Goal: Book appointment/travel/reservation

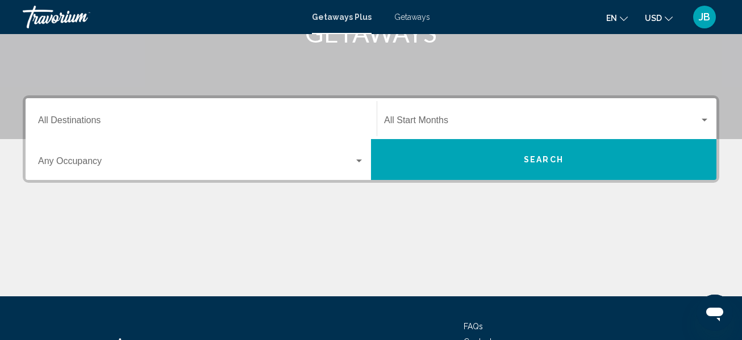
scroll to position [194, 0]
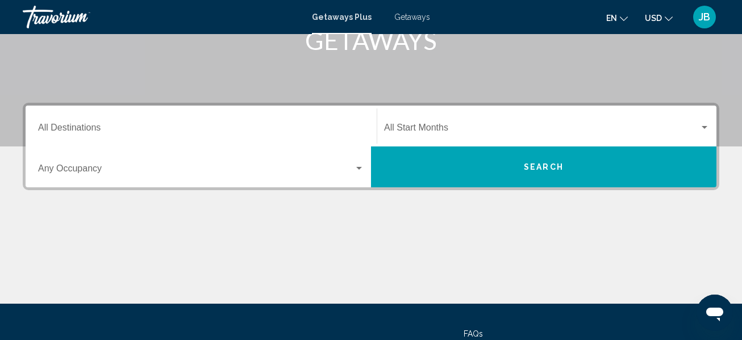
click at [52, 125] on input "Destination All Destinations" at bounding box center [201, 130] width 326 height 10
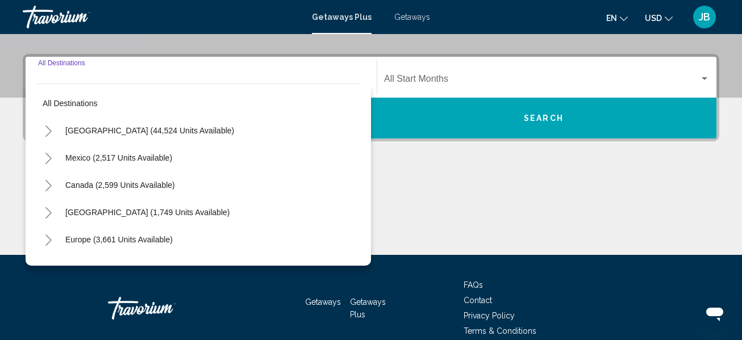
scroll to position [260, 0]
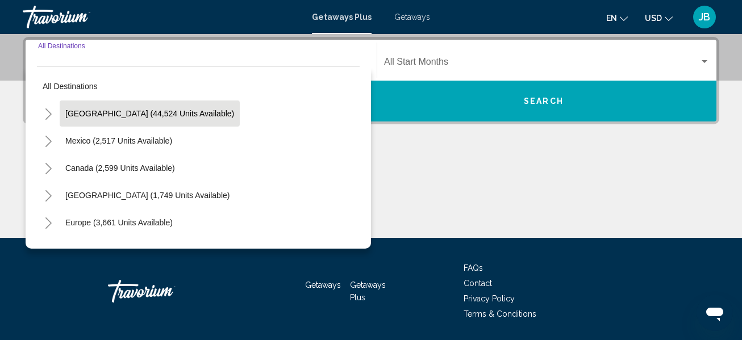
click at [93, 116] on span "[GEOGRAPHIC_DATA] (44,524 units available)" at bounding box center [149, 113] width 169 height 9
type input "**********"
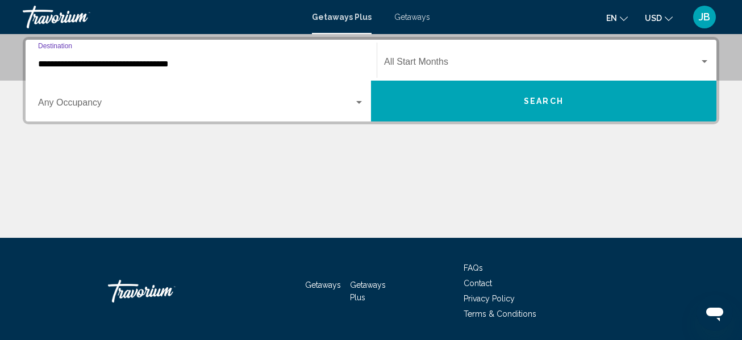
click at [455, 71] on div "Start Month All Start Months" at bounding box center [547, 61] width 326 height 36
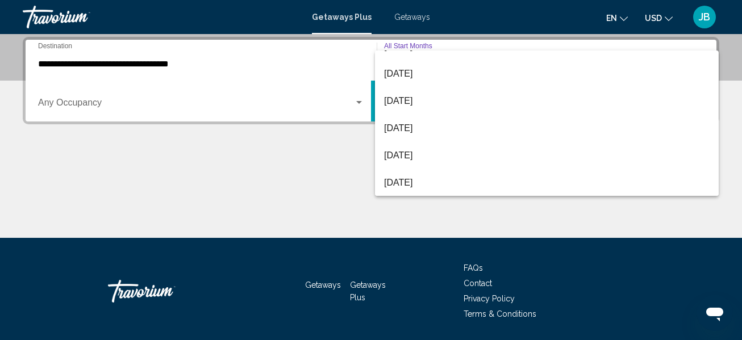
scroll to position [48, 0]
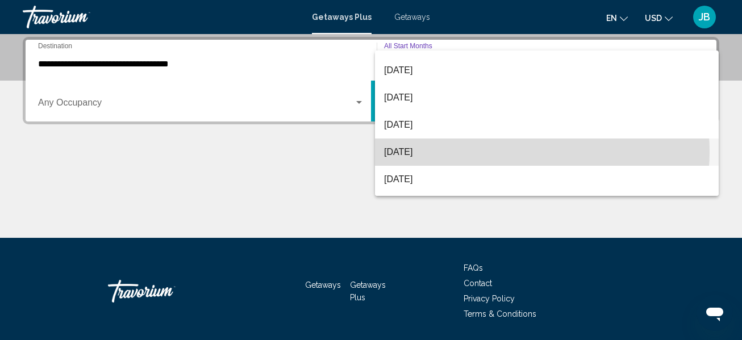
click at [522, 152] on span "[DATE]" at bounding box center [547, 152] width 326 height 27
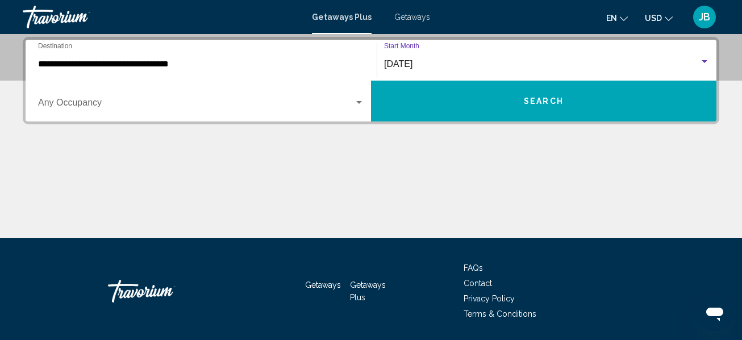
click at [476, 89] on button "Search" at bounding box center [543, 101] width 345 height 41
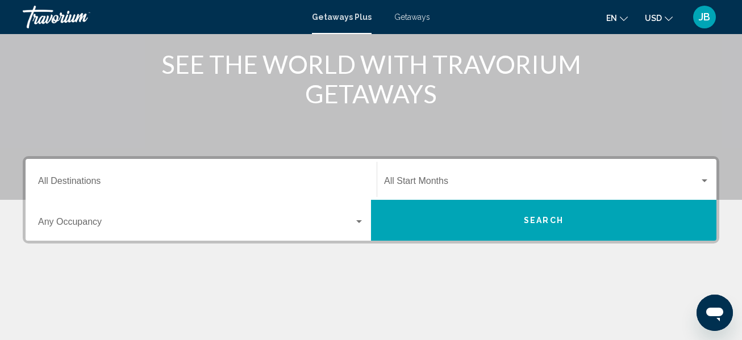
scroll to position [143, 0]
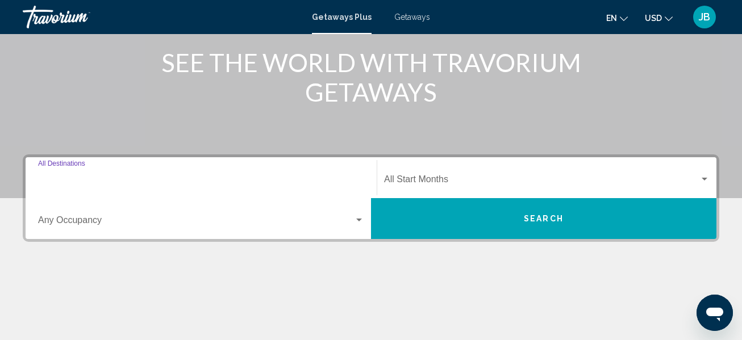
click at [56, 177] on input "Destination All Destinations" at bounding box center [201, 182] width 326 height 10
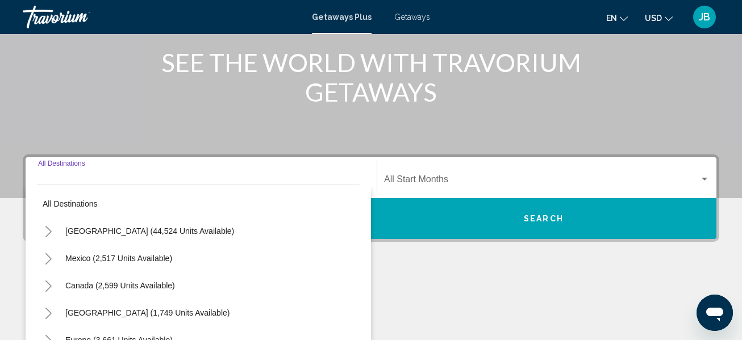
scroll to position [260, 0]
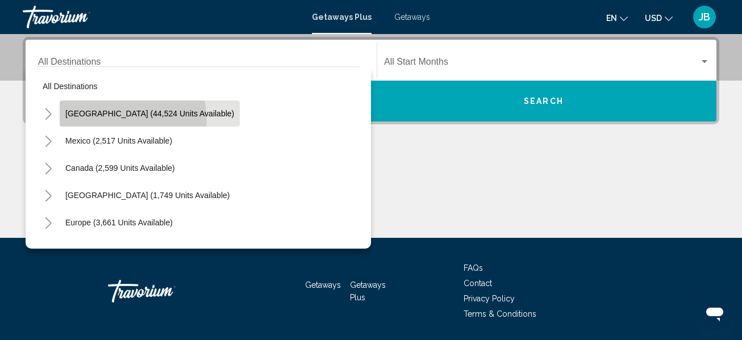
click at [111, 120] on button "[GEOGRAPHIC_DATA] (44,524 units available)" at bounding box center [150, 114] width 180 height 26
type input "**********"
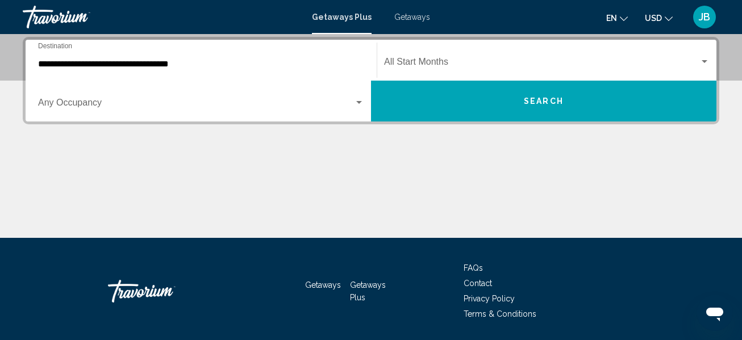
click at [443, 48] on div "Start Month All Start Months" at bounding box center [547, 61] width 326 height 36
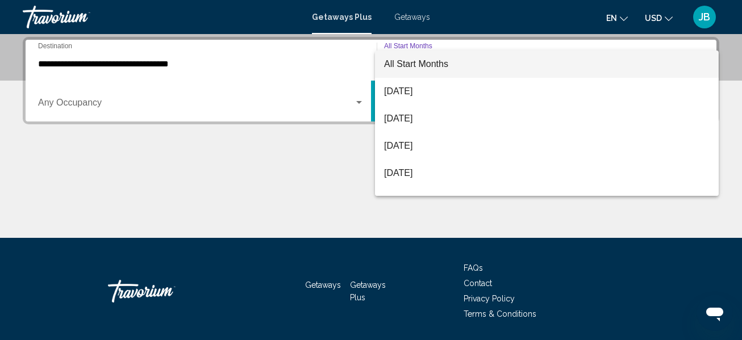
scroll to position [48, 0]
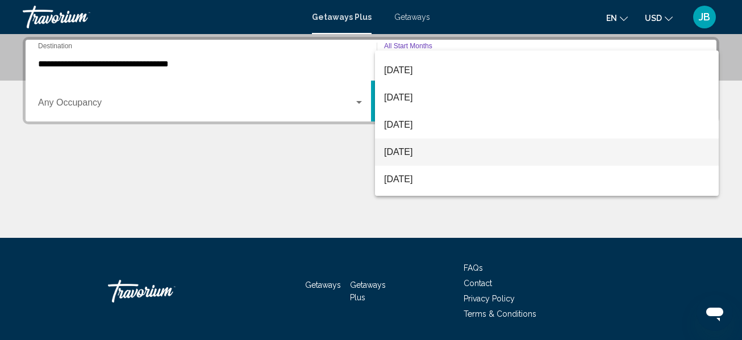
click at [588, 152] on span "[DATE]" at bounding box center [547, 152] width 326 height 27
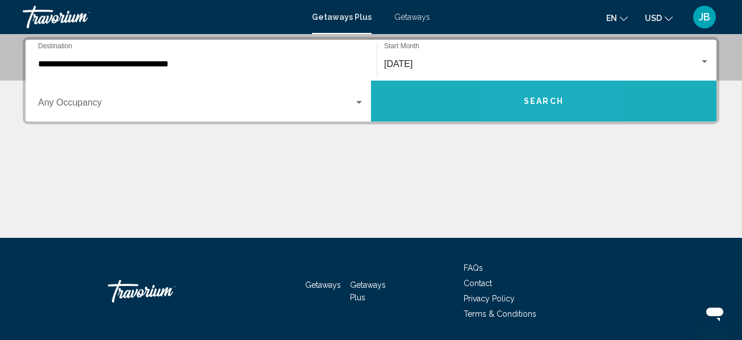
click at [527, 102] on span "Search" at bounding box center [544, 101] width 40 height 9
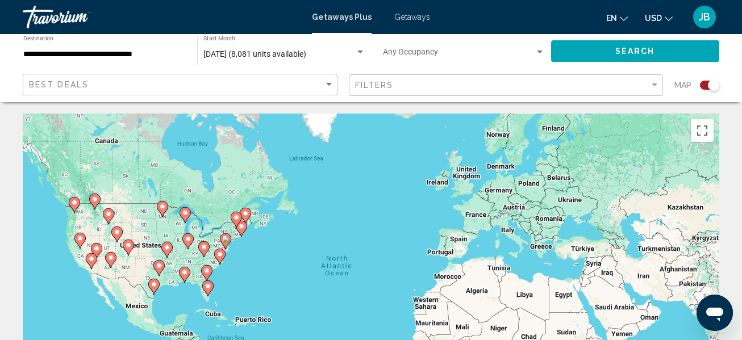
click at [560, 30] on mat-toolbar "Getaways Plus Getaways en English Español Français Italiano Português русский U…" at bounding box center [371, 17] width 742 height 34
click at [186, 90] on div "Best Deals" at bounding box center [181, 84] width 305 height 21
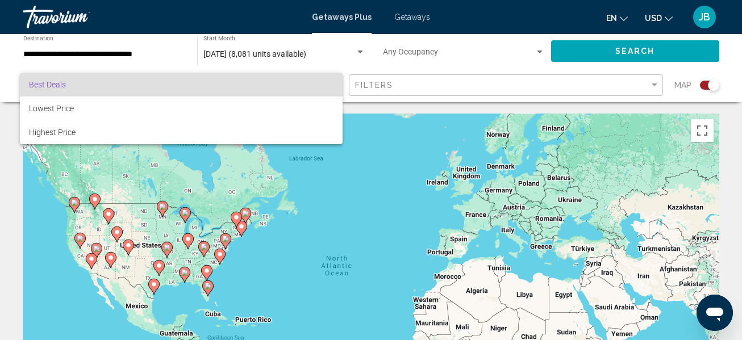
click at [386, 54] on div at bounding box center [371, 170] width 742 height 340
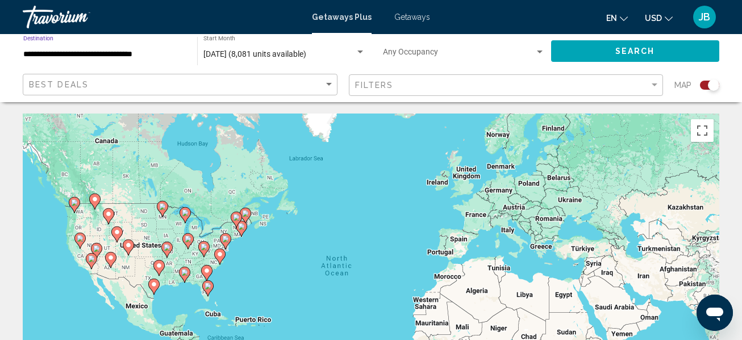
click at [141, 55] on input "**********" at bounding box center [104, 54] width 163 height 9
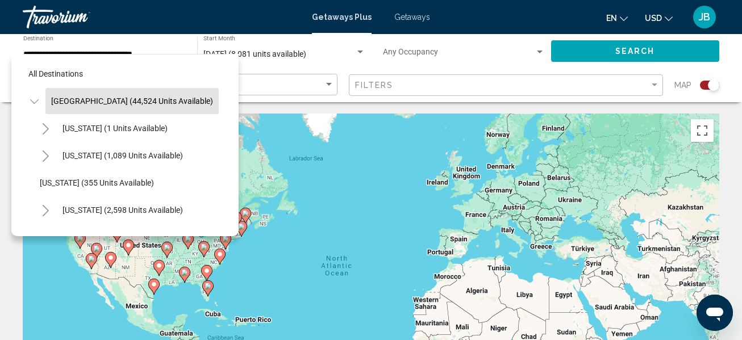
click at [141, 55] on div "All destinations United States (44,524 units available) Alabama (1 units availa…" at bounding box center [125, 143] width 205 height 176
click at [374, 65] on div "Occupancy Any Occupancy" at bounding box center [461, 51] width 180 height 34
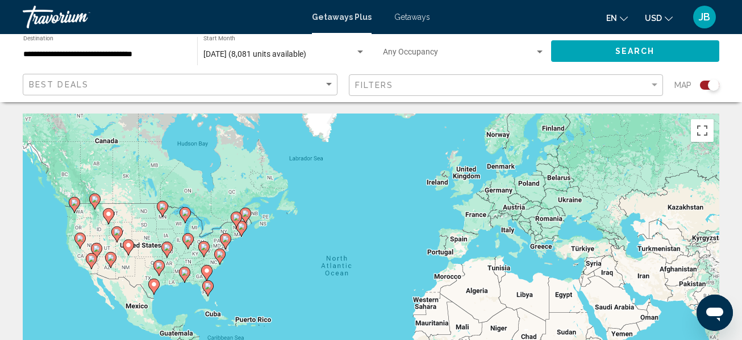
click at [408, 10] on div "Getaways Plus Getaways en English Español Français Italiano Português русский U…" at bounding box center [371, 17] width 742 height 24
click at [406, 16] on span "Getaways" at bounding box center [412, 17] width 36 height 9
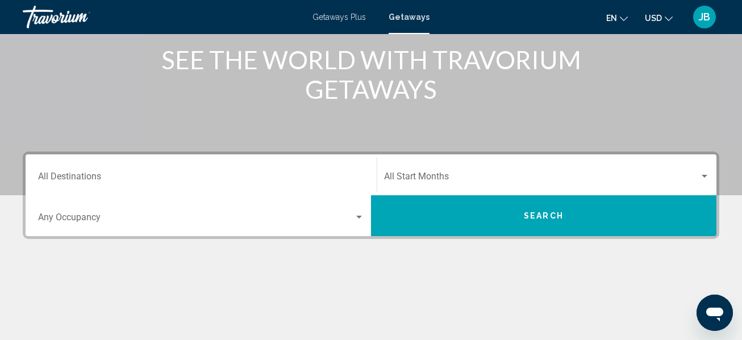
scroll to position [146, 0]
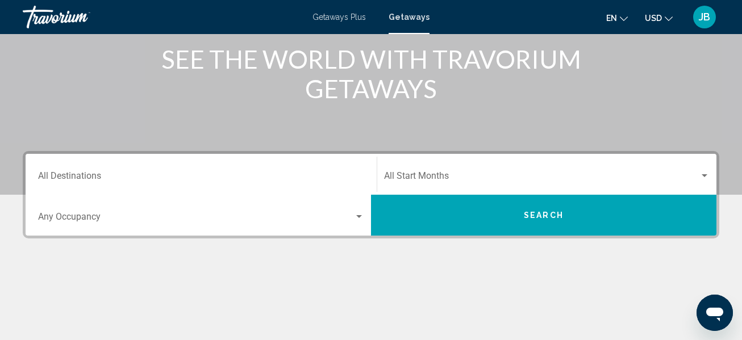
click at [81, 170] on div "Destination All Destinations" at bounding box center [201, 175] width 326 height 36
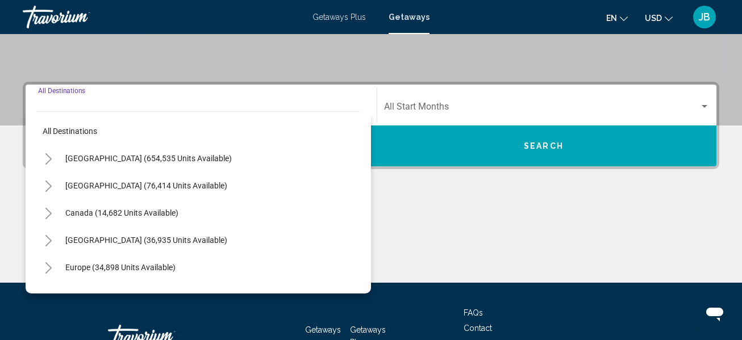
scroll to position [260, 0]
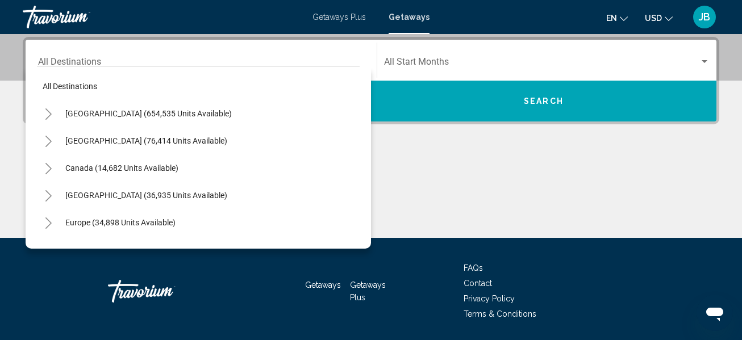
click at [425, 181] on div "Main content" at bounding box center [371, 195] width 697 height 85
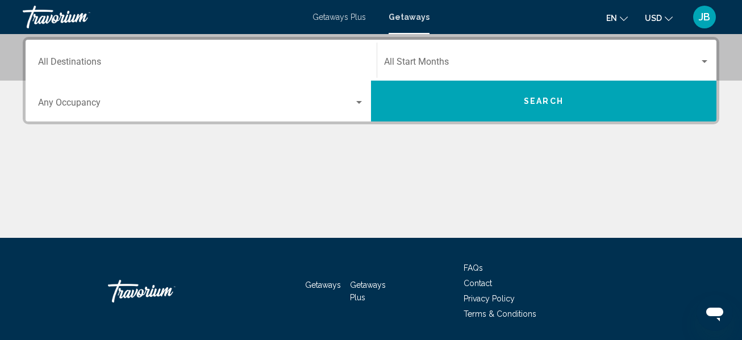
click at [63, 53] on div "Destination All Destinations" at bounding box center [201, 61] width 326 height 36
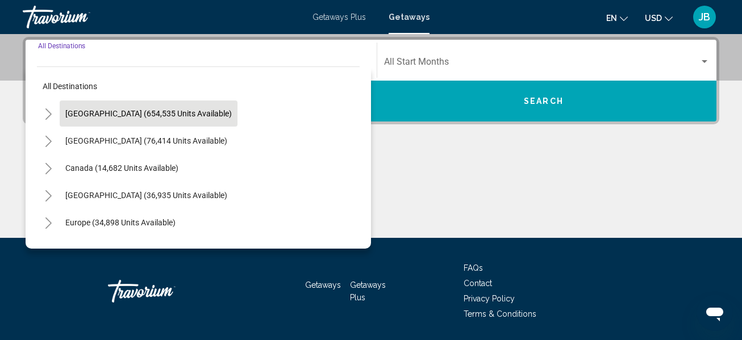
click at [83, 112] on span "United States (654,535 units available)" at bounding box center [148, 113] width 166 height 9
type input "**********"
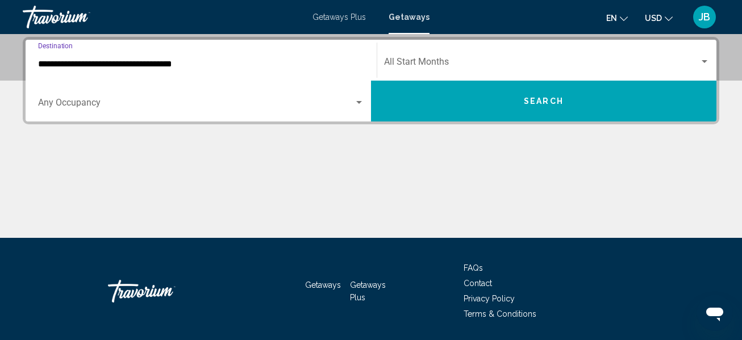
click at [476, 57] on div "Start Month All Start Months" at bounding box center [547, 61] width 326 height 36
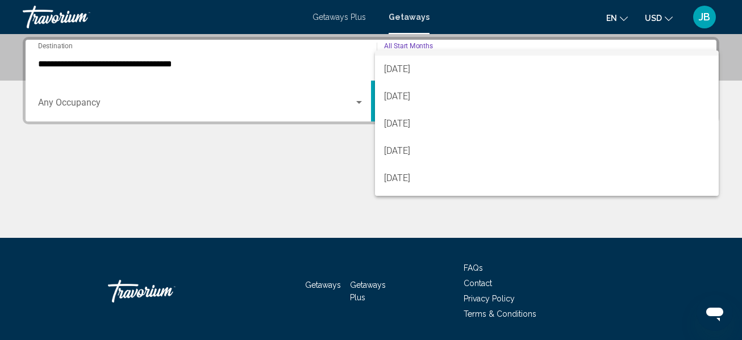
scroll to position [36, 0]
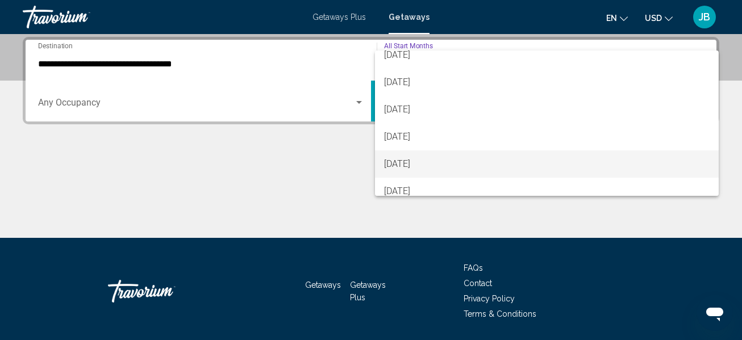
click at [628, 163] on span "[DATE]" at bounding box center [547, 164] width 326 height 27
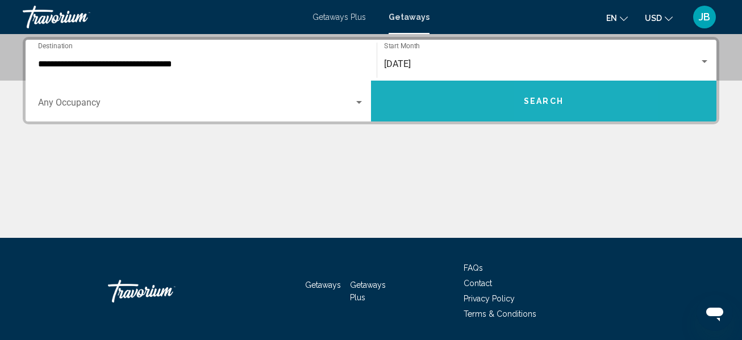
click at [593, 109] on button "Search" at bounding box center [543, 101] width 345 height 41
